Goal: Check status: Check status

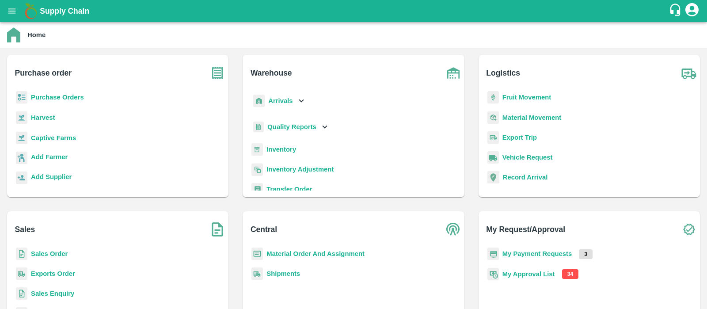
click at [534, 271] on b "My Approval List" at bounding box center [529, 274] width 53 height 7
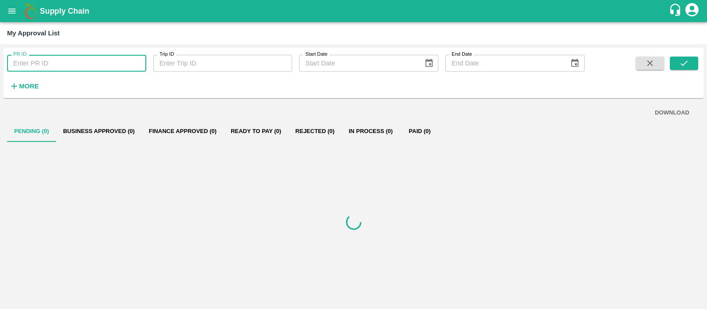
click at [57, 64] on input "PR ID" at bounding box center [76, 63] width 139 height 17
paste input "253883"
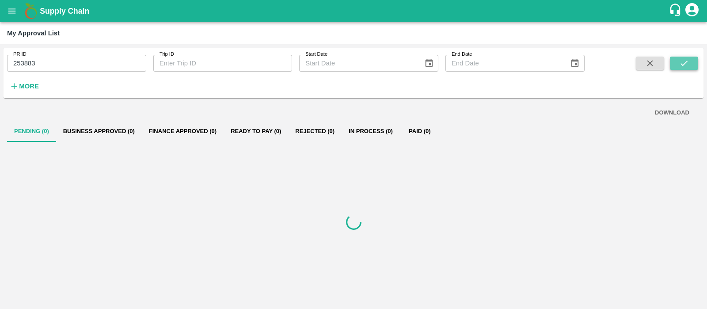
click at [686, 65] on icon "submit" at bounding box center [684, 63] width 10 height 10
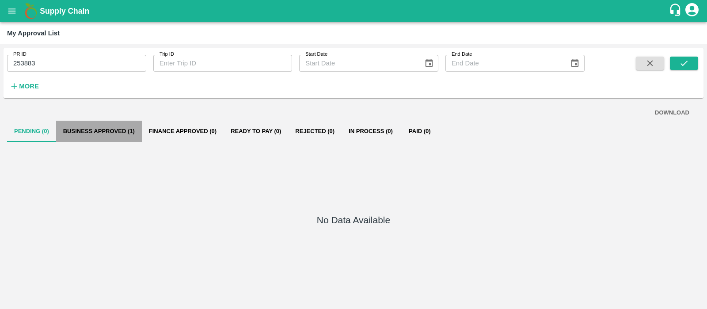
click at [97, 127] on button "Business Approved (1)" at bounding box center [99, 131] width 86 height 21
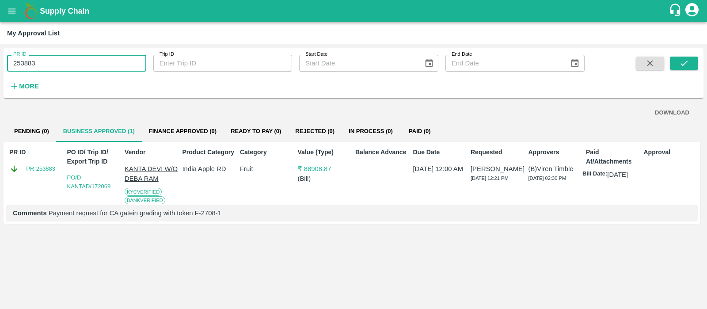
click at [61, 58] on input "253883" at bounding box center [76, 63] width 139 height 17
type input "253883"
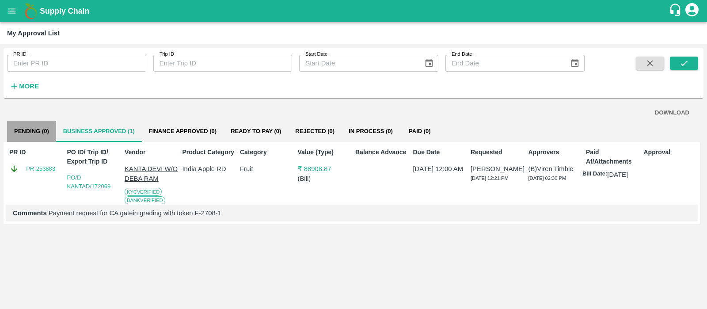
click at [43, 137] on button "Pending (0)" at bounding box center [31, 131] width 49 height 21
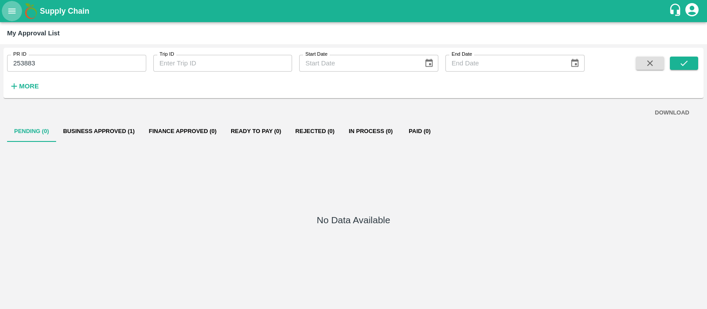
click at [15, 16] on button "open drawer" at bounding box center [12, 11] width 20 height 20
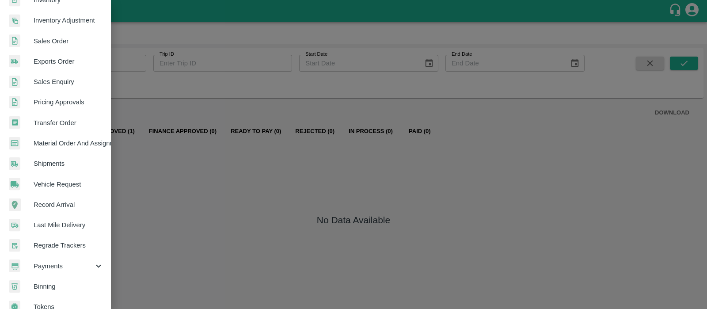
scroll to position [194, 0]
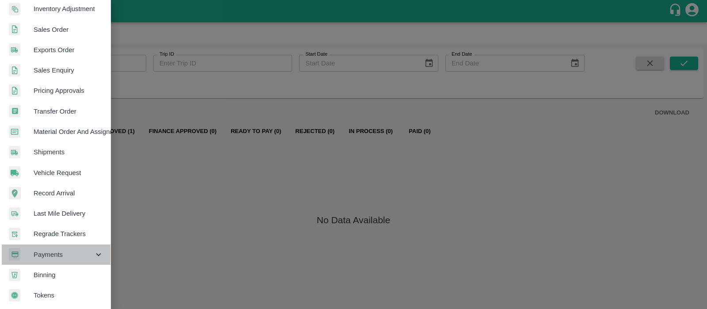
click at [84, 244] on div "Payments" at bounding box center [55, 254] width 111 height 20
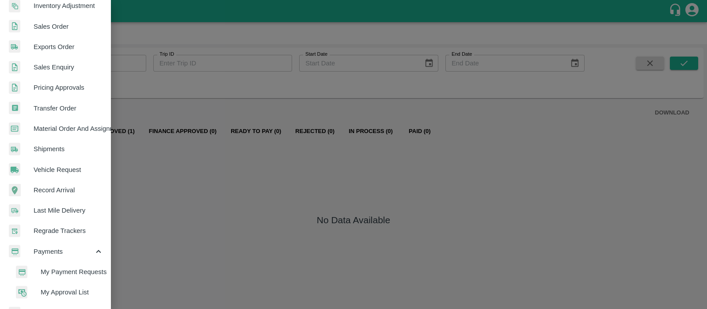
click at [62, 286] on li "My Approval List" at bounding box center [58, 292] width 103 height 20
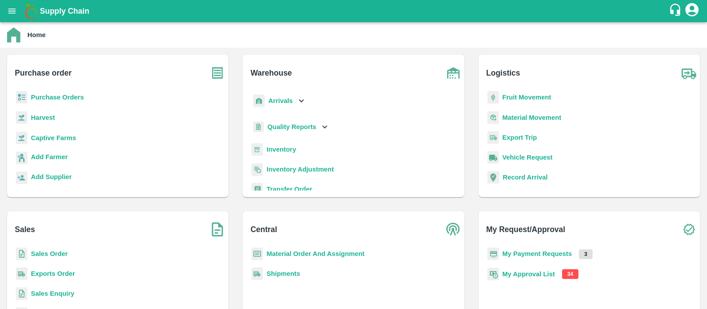
click at [531, 271] on b "My Approval List" at bounding box center [529, 274] width 53 height 7
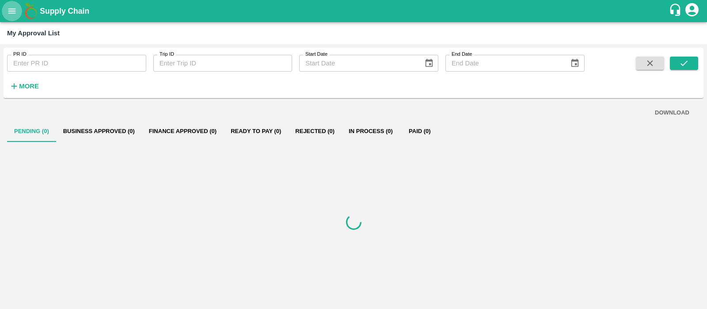
click at [13, 17] on button "open drawer" at bounding box center [12, 11] width 20 height 20
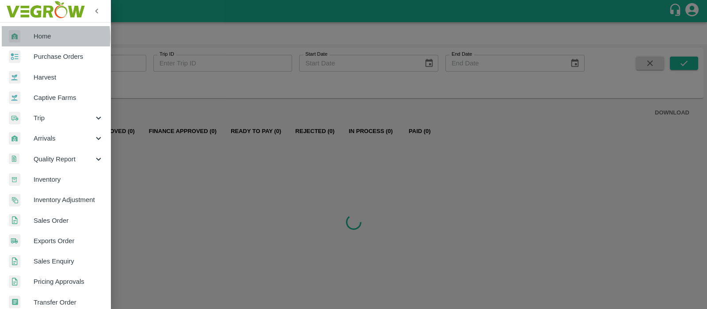
click at [32, 38] on div at bounding box center [21, 36] width 25 height 13
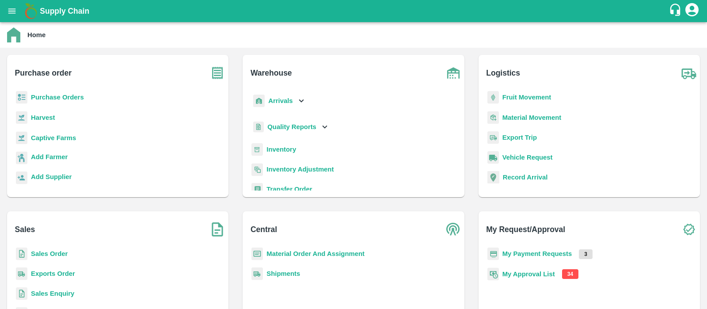
click at [544, 279] on p "My Approval List" at bounding box center [529, 274] width 53 height 10
click at [542, 271] on b "My Approval List" at bounding box center [529, 274] width 53 height 7
click at [616, 205] on div "My Request/Approval My Payment Requests 3 My Approval List 34" at bounding box center [590, 282] width 236 height 156
click at [528, 275] on b "My Approval List" at bounding box center [529, 274] width 53 height 7
